Goal: Use online tool/utility: Use online tool/utility

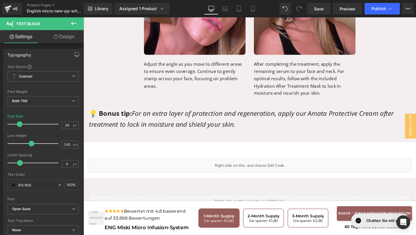
scroll to position [2341, 0]
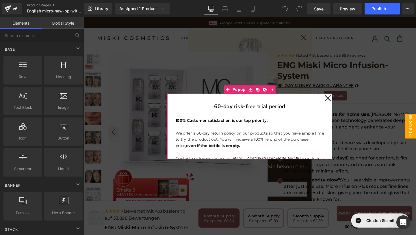
click at [336, 104] on div "60-day risk-free trial period Heading 100% Customer satisfaction is our top pri…" at bounding box center [258, 131] width 173 height 69
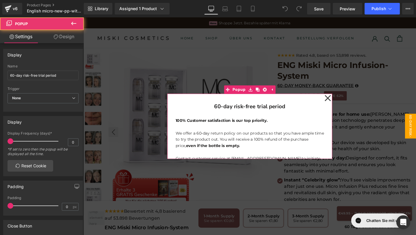
click at [341, 104] on icon at bounding box center [340, 102] width 7 height 29
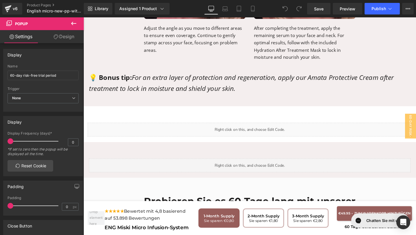
scroll to position [2341, 0]
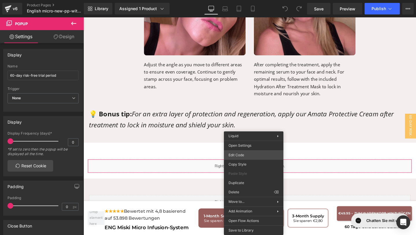
click at [233, 0] on div "You are previewing how the will restyle your page. You can not edit Elements in…" at bounding box center [208, 0] width 416 height 0
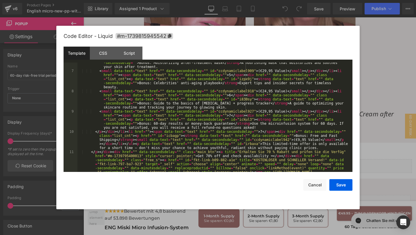
scroll to position [138, 0]
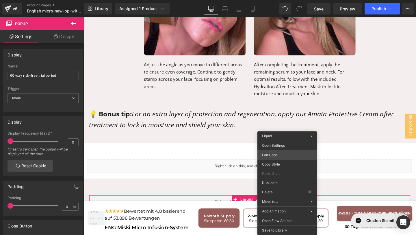
click at [282, 0] on div "You are previewing how the will restyle your page. You can not edit Elements in…" at bounding box center [208, 0] width 416 height 0
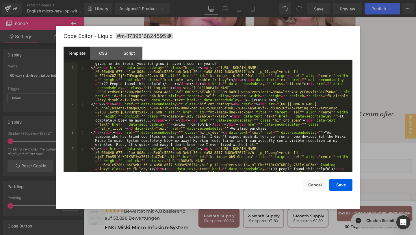
scroll to position [198, 0]
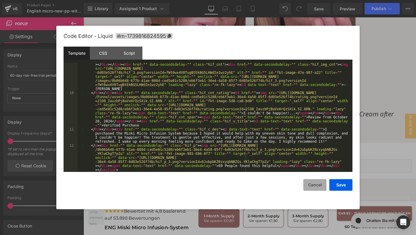
click at [325, 188] on button "Cancel" at bounding box center [315, 185] width 23 height 12
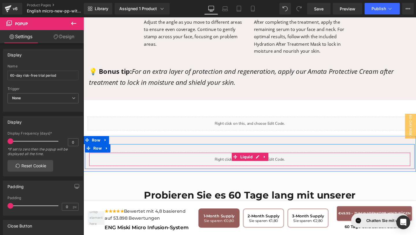
scroll to position [2389, 0]
